Goal: Information Seeking & Learning: Learn about a topic

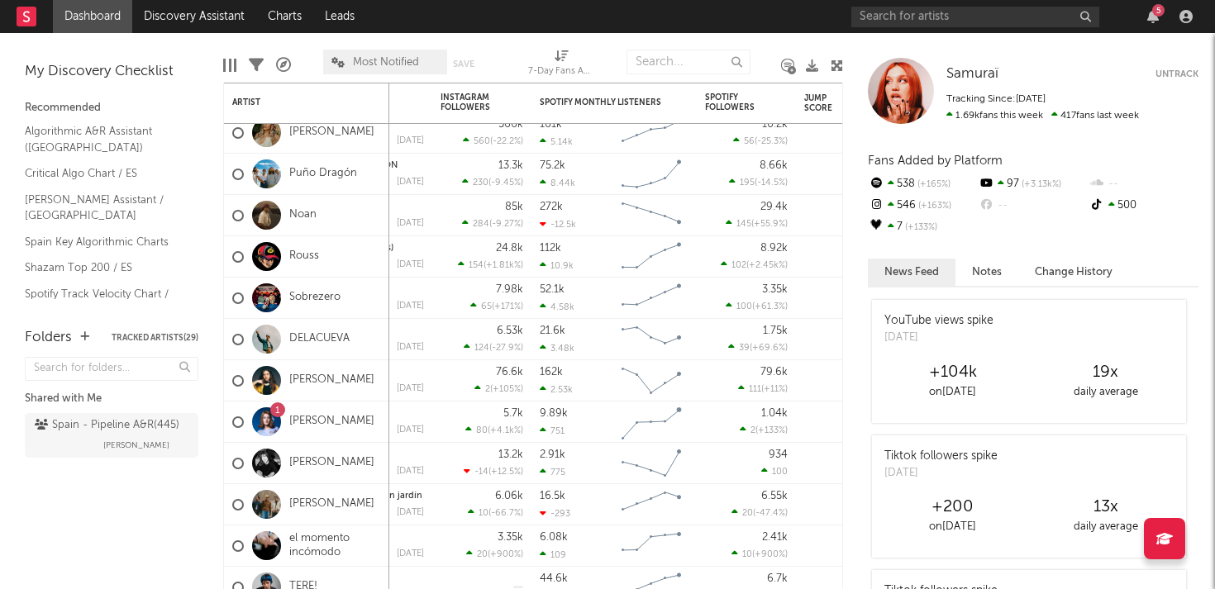
click at [1161, 12] on div "5" at bounding box center [1158, 10] width 12 height 12
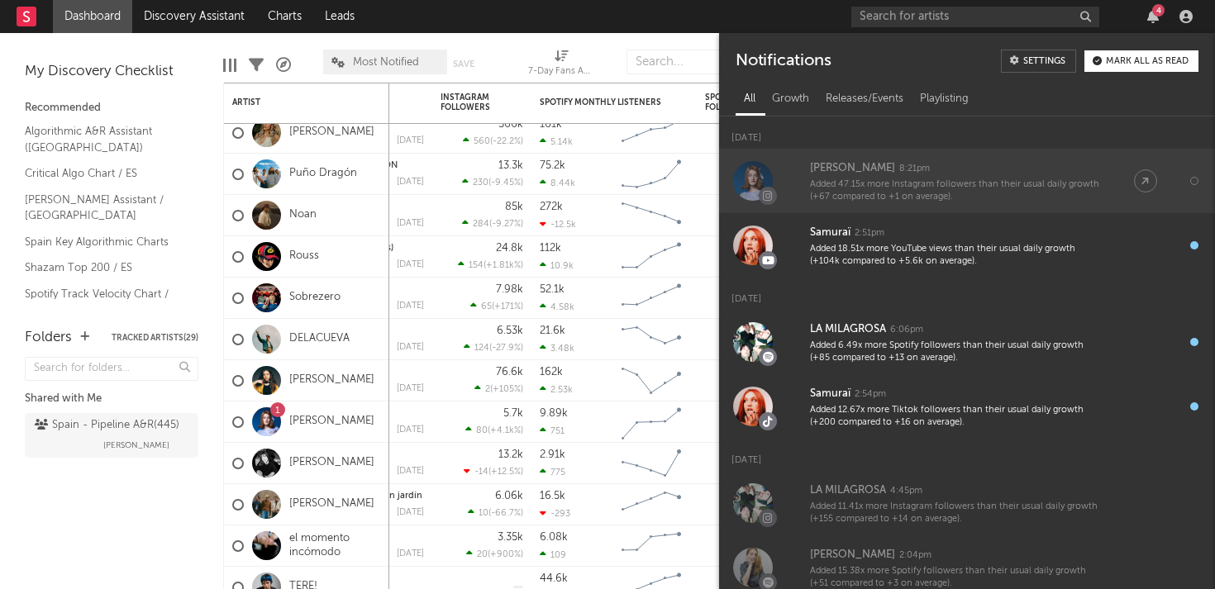
click at [894, 203] on div "Added 47.15x more Instagram followers than their usual daily growth (+67 compar…" at bounding box center [955, 192] width 291 height 26
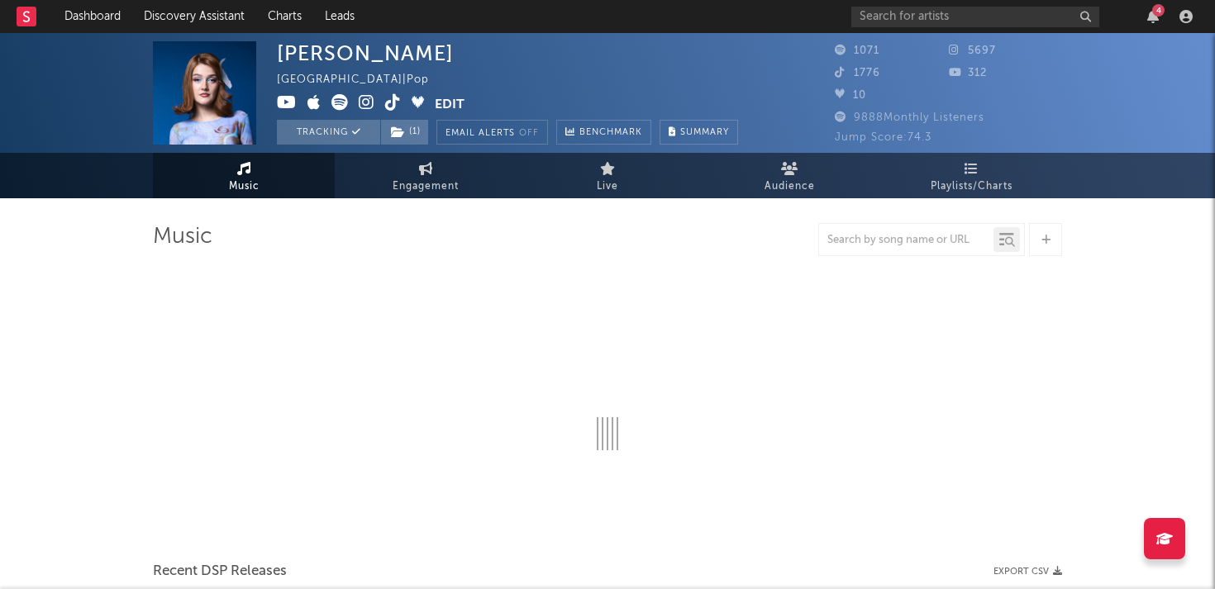
select select "1w"
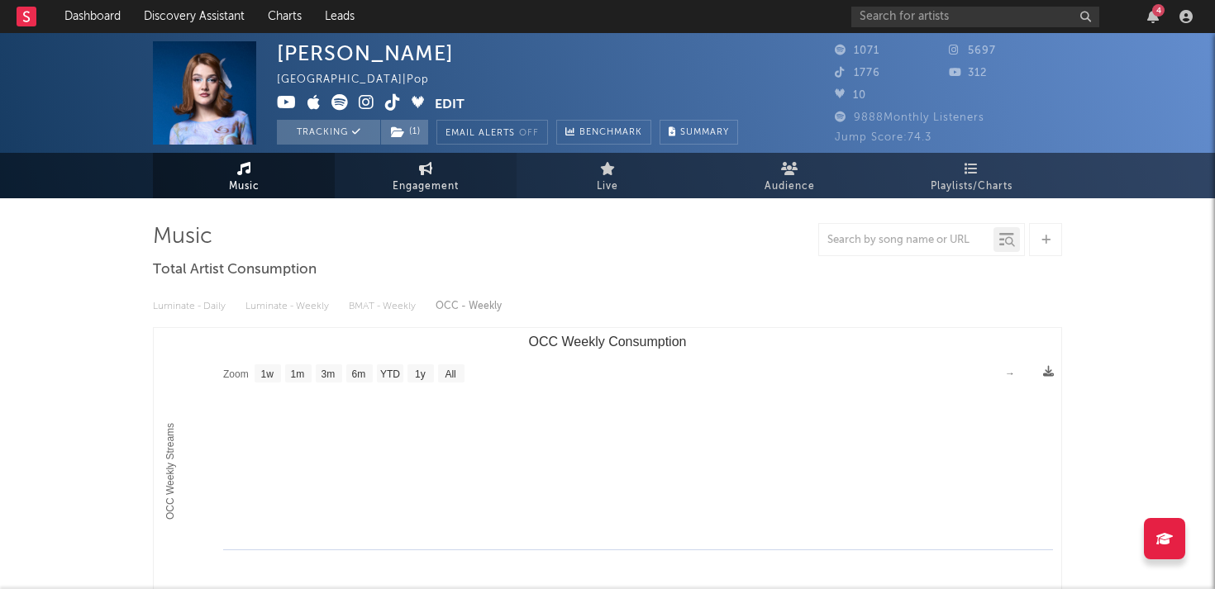
click at [422, 177] on span "Engagement" at bounding box center [426, 187] width 66 height 20
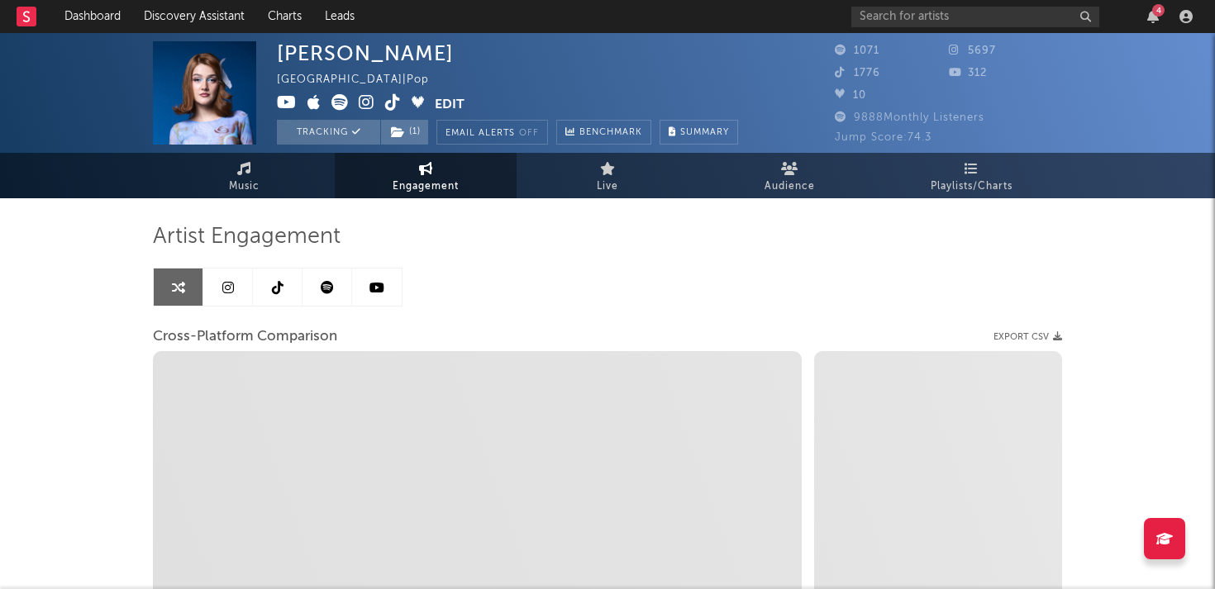
select select "1w"
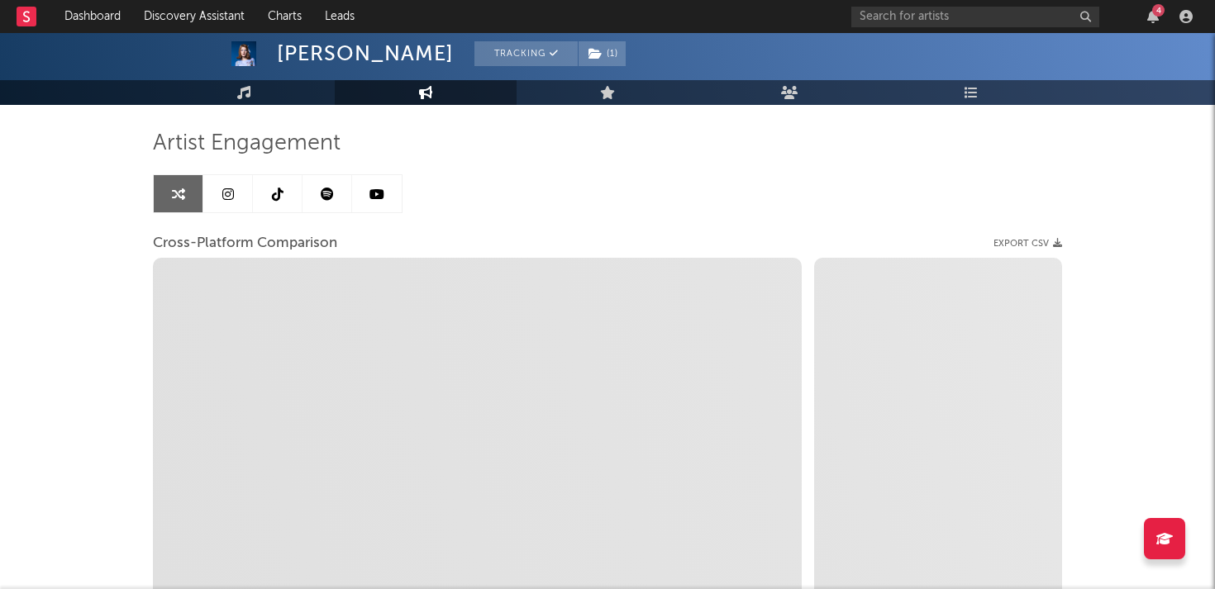
scroll to position [108, 0]
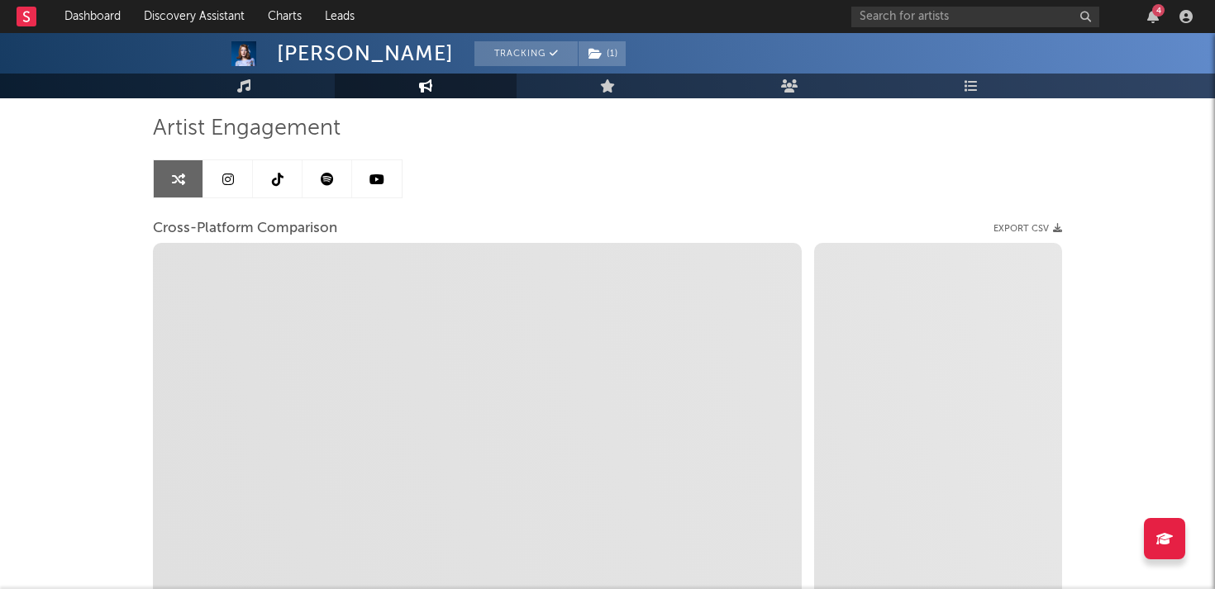
click at [231, 174] on icon at bounding box center [228, 179] width 12 height 13
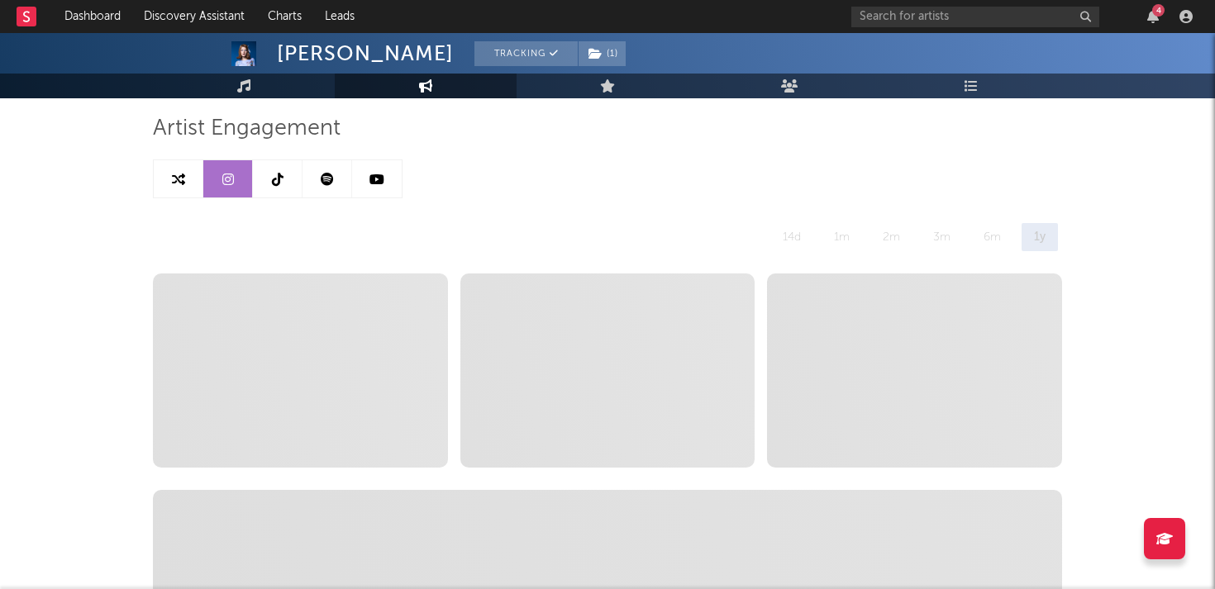
select select "6m"
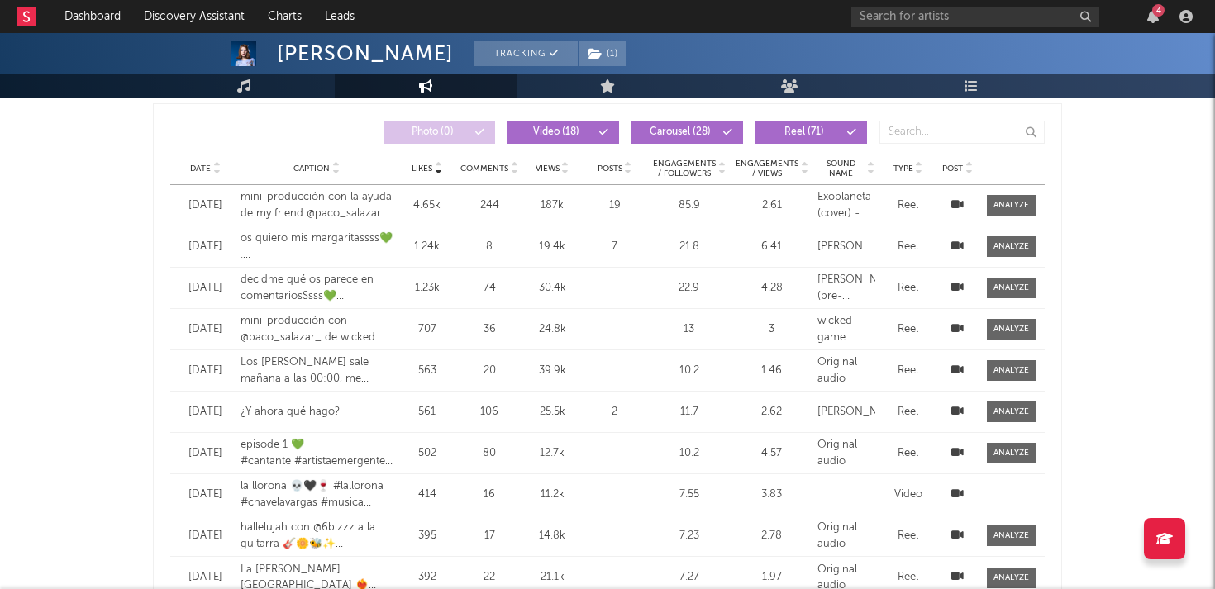
scroll to position [727, 0]
